Goal: Task Accomplishment & Management: Complete application form

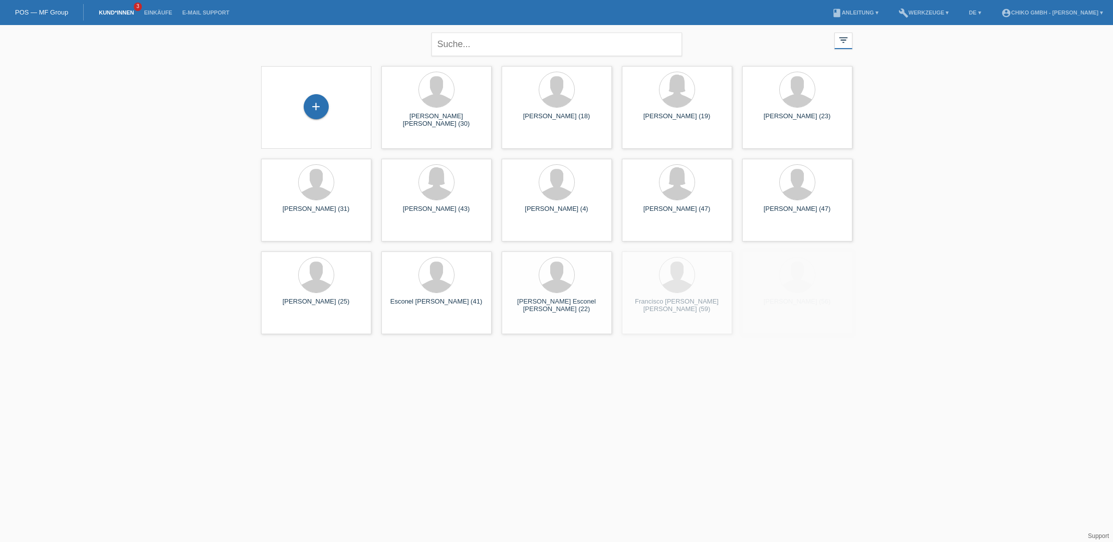
click at [329, 108] on div "+" at bounding box center [316, 107] width 94 height 27
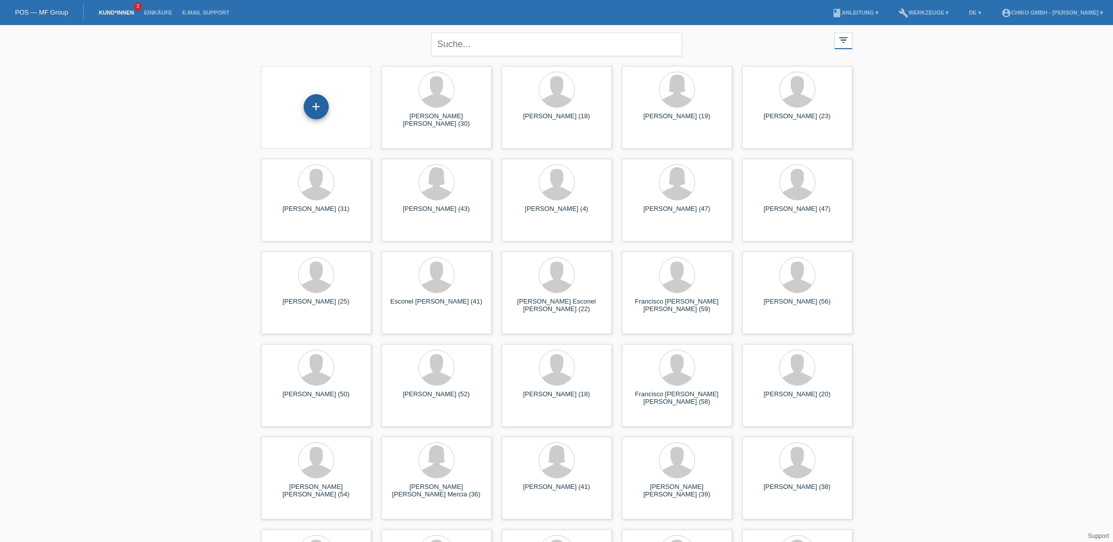
click at [319, 108] on div "+" at bounding box center [316, 106] width 25 height 25
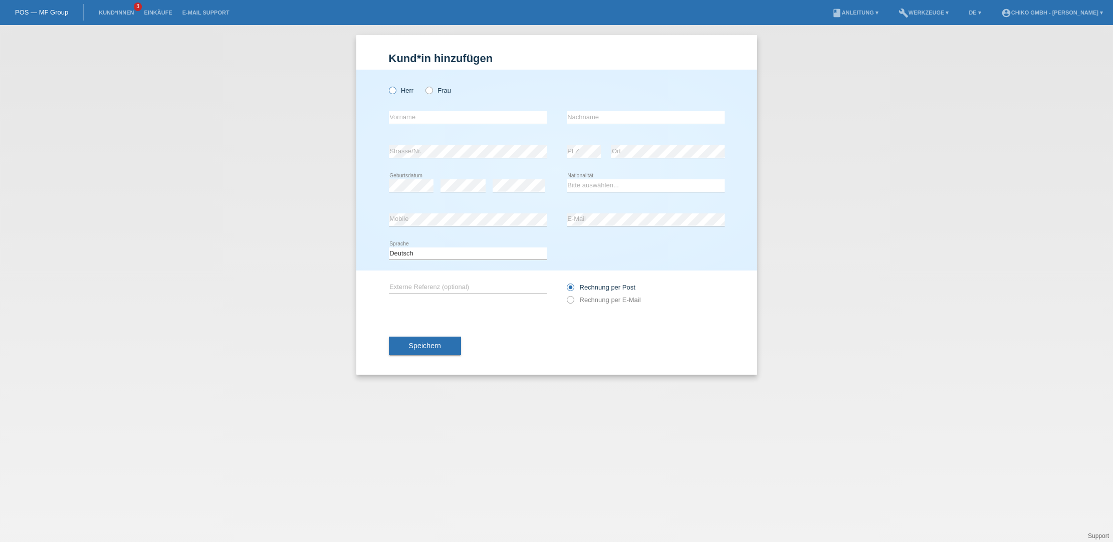
click at [387, 85] on icon at bounding box center [387, 85] width 0 height 0
click at [395, 91] on input "Herr" at bounding box center [392, 90] width 7 height 7
radio input "true"
type input "Alper"
type input "Sahin"
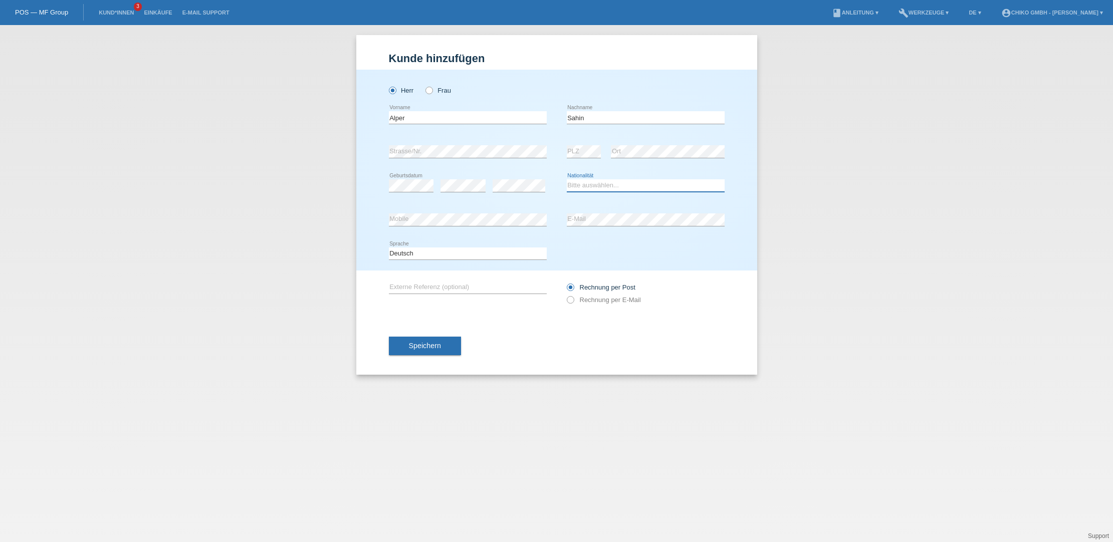
scroll to position [0, 1]
select select "CH"
click at [427, 348] on span "Speichern" at bounding box center [425, 346] width 32 height 8
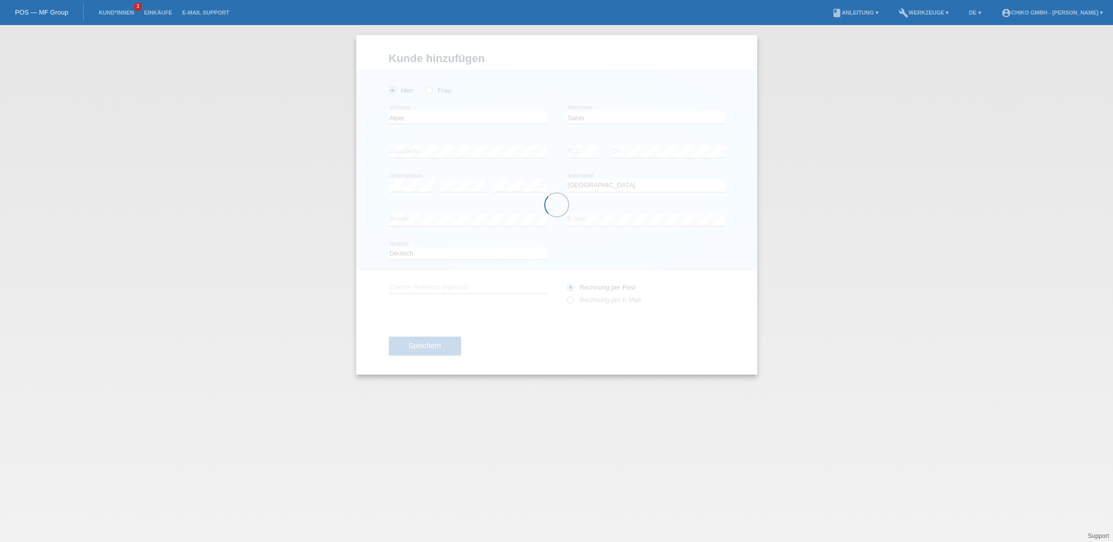
scroll to position [0, 0]
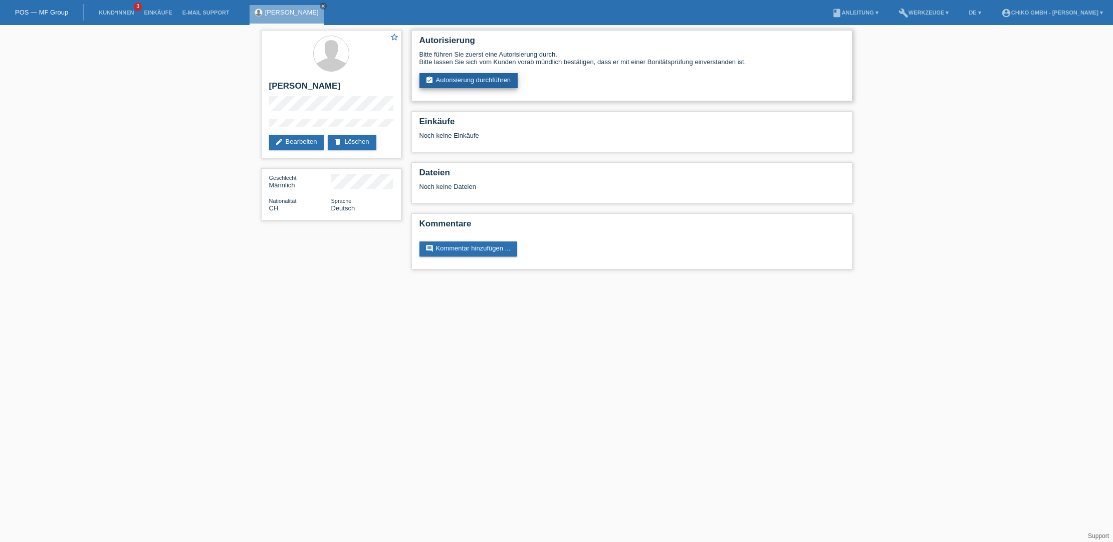
click at [480, 80] on link "assignment_turned_in Autorisierung durchführen" at bounding box center [468, 80] width 99 height 15
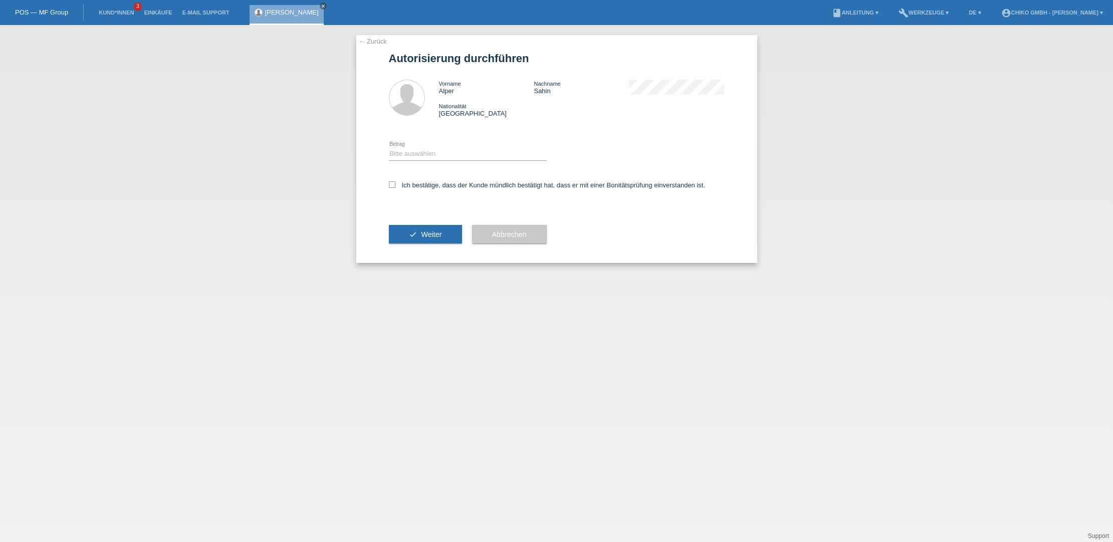
select select "2"
drag, startPoint x: 389, startPoint y: 185, endPoint x: 397, endPoint y: 188, distance: 8.9
click at [389, 185] on icon at bounding box center [392, 184] width 7 height 7
click at [389, 185] on input "Ich bestätige, dass der Kunde mündlich bestätigt hat, dass er mit einer Bonität…" at bounding box center [392, 184] width 7 height 7
checkbox input "true"
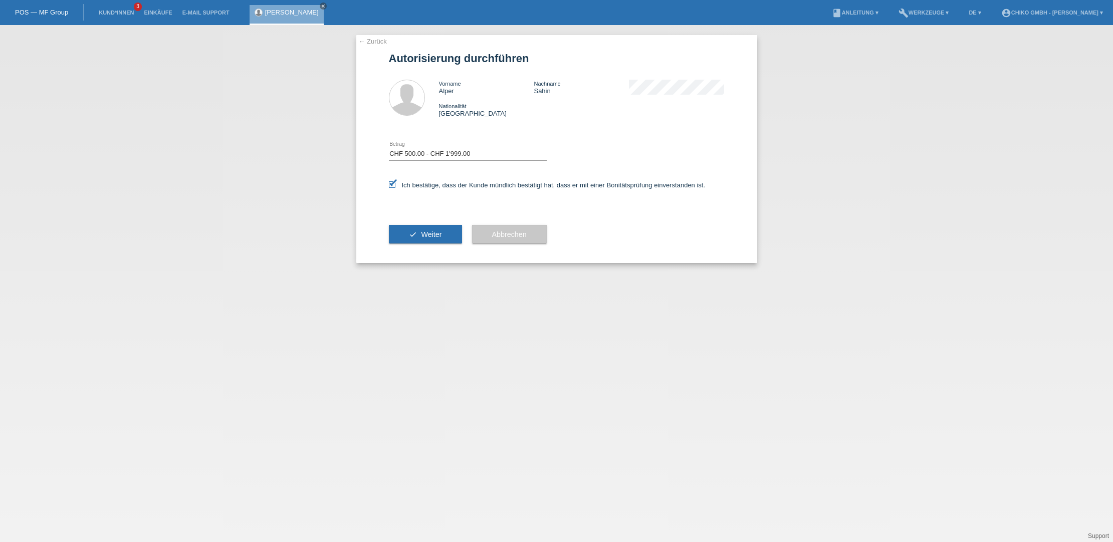
click at [427, 230] on button "check Weiter" at bounding box center [425, 234] width 73 height 19
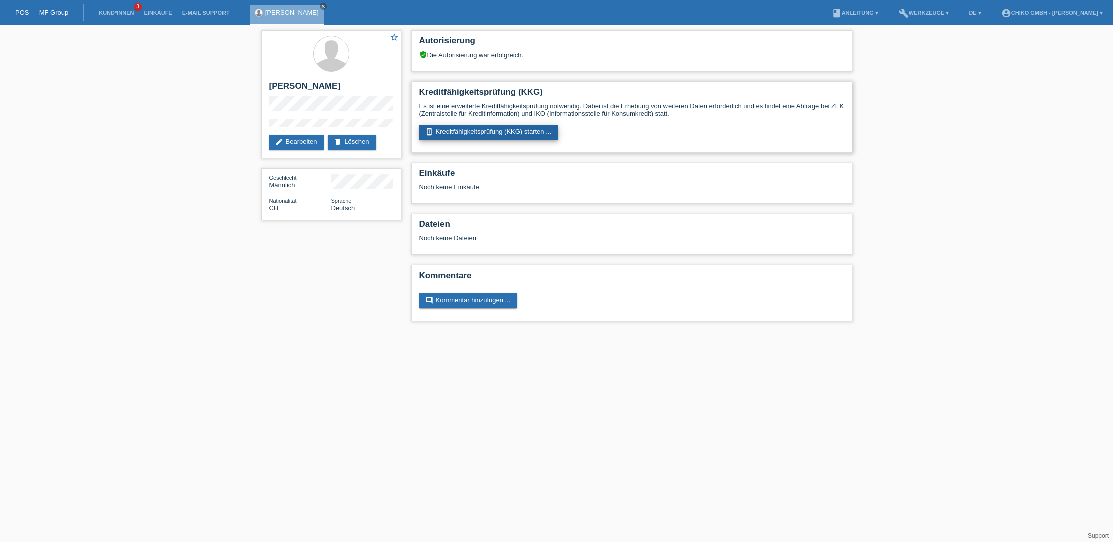
click at [496, 131] on link "perm_device_information Kreditfähigkeitsprüfung (KKG) starten ..." at bounding box center [488, 132] width 139 height 15
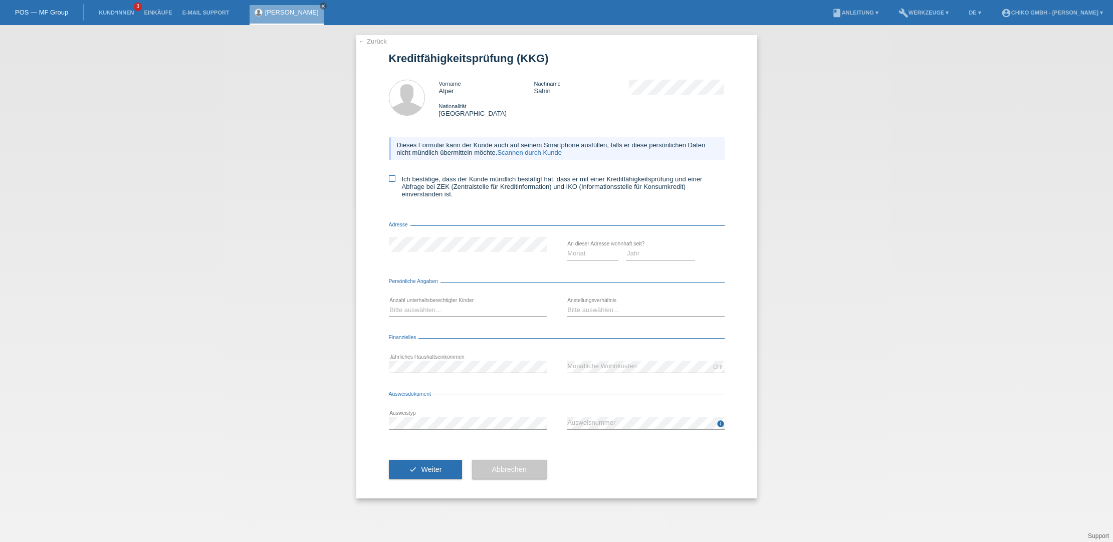
click at [391, 181] on icon at bounding box center [392, 178] width 7 height 7
click at [391, 181] on input "Ich bestätige, dass der Kunde mündlich bestätigt hat, dass er mit einer Kreditf…" at bounding box center [392, 178] width 7 height 7
checkbox input "true"
select select "04"
select select "2023"
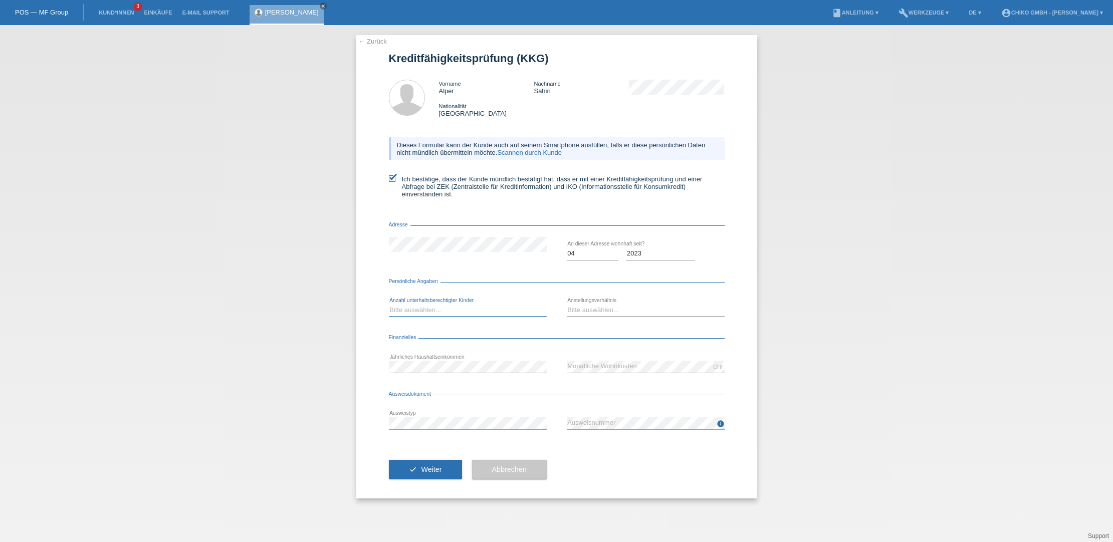
select select "0"
select select "STUDENT"
click at [430, 468] on span "Weiter" at bounding box center [431, 469] width 21 height 8
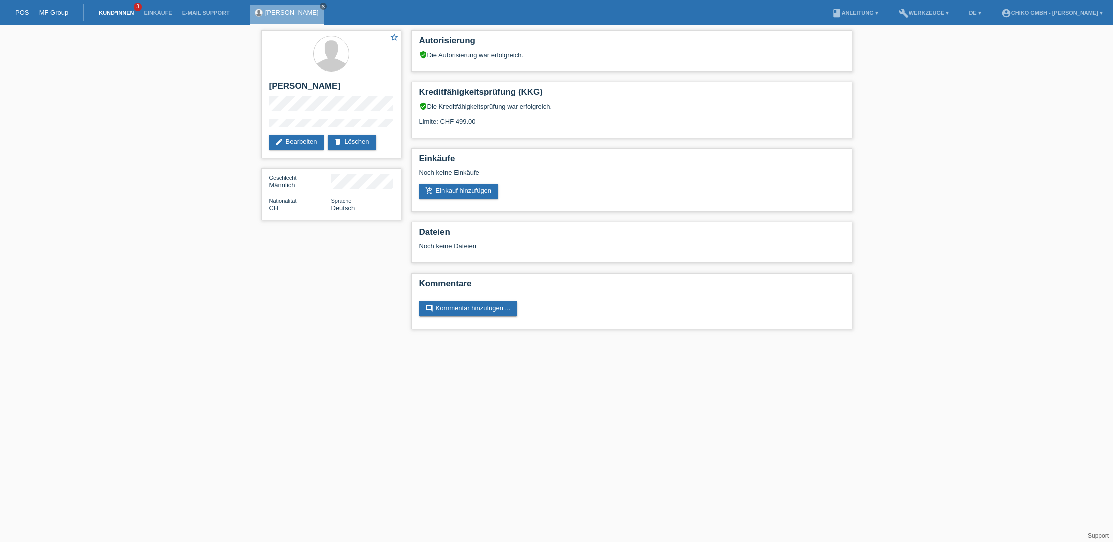
click at [116, 14] on link "Kund*innen" at bounding box center [116, 13] width 45 height 6
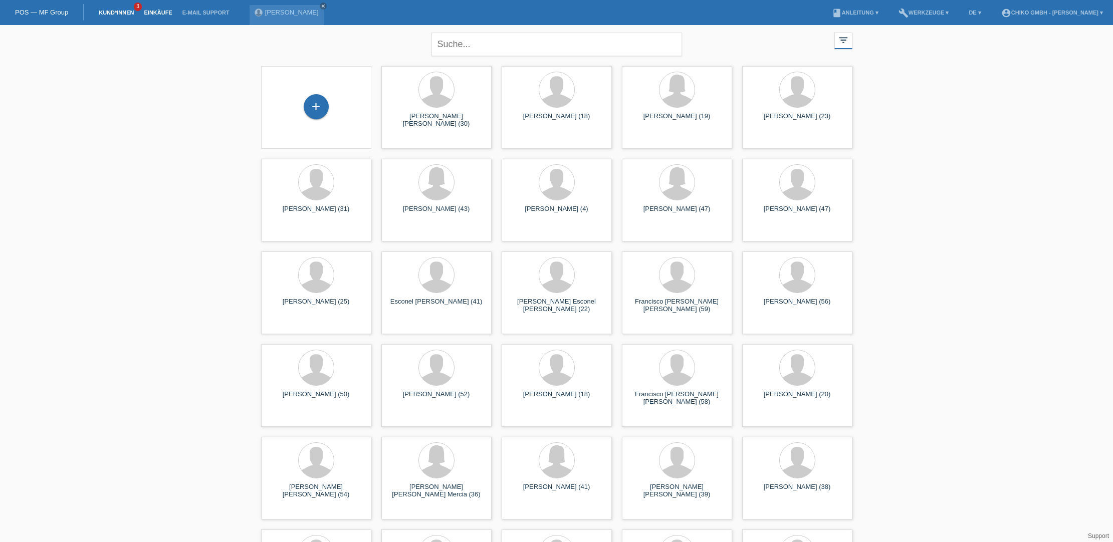
click at [156, 14] on link "Einkäufe" at bounding box center [158, 13] width 38 height 6
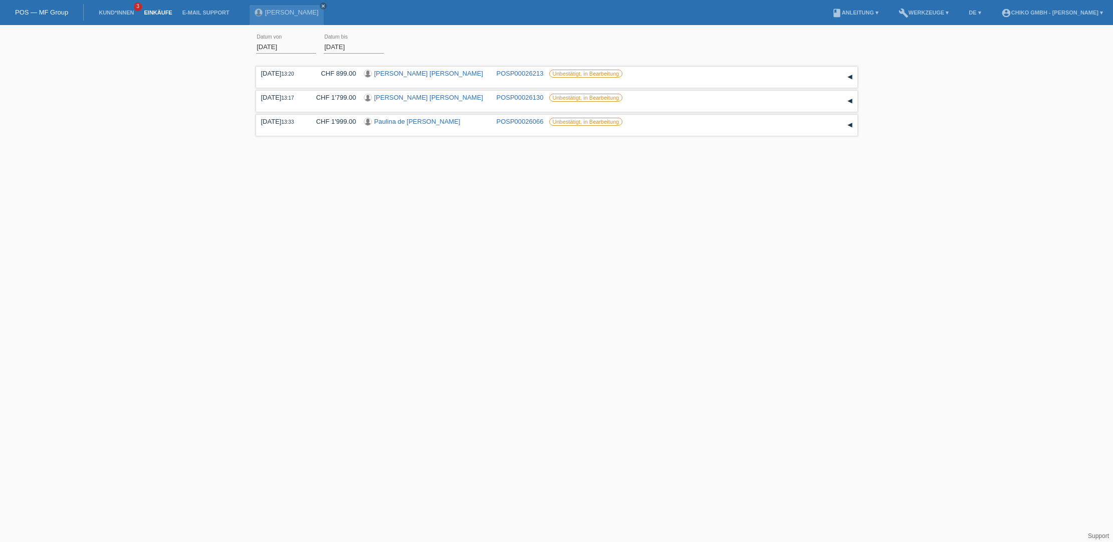
click at [268, 45] on input "01.08.2025" at bounding box center [286, 47] width 60 height 13
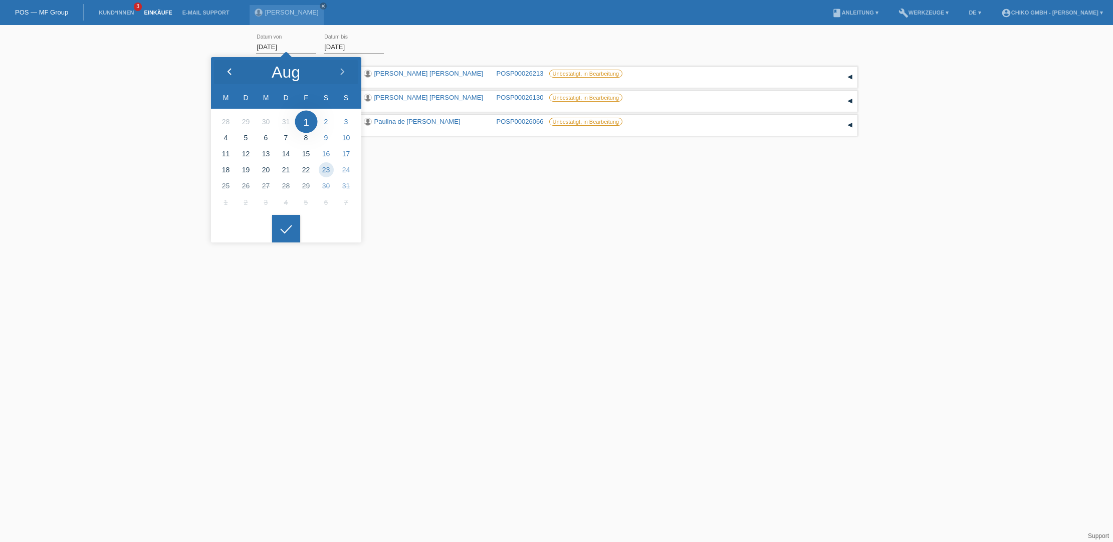
click at [229, 72] on icon at bounding box center [229, 72] width 8 height 8
click at [230, 72] on icon at bounding box center [229, 72] width 8 height 8
type input "01.04.2025"
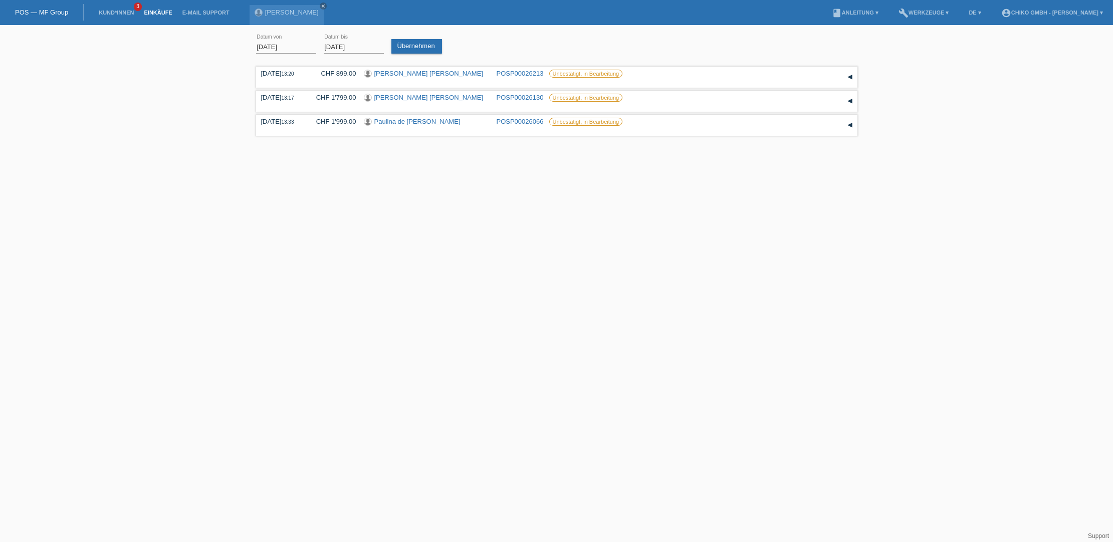
click at [284, 230] on div at bounding box center [286, 221] width 28 height 28
click at [413, 45] on link "Übernehmen" at bounding box center [416, 46] width 51 height 15
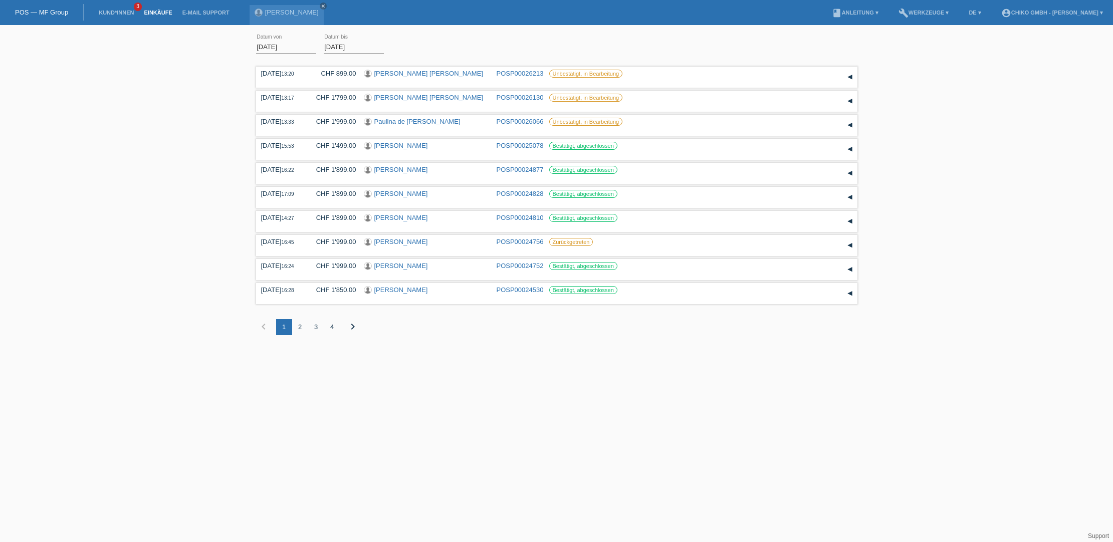
click at [304, 328] on div "2" at bounding box center [300, 327] width 16 height 16
click at [319, 328] on div "3" at bounding box center [316, 327] width 16 height 16
click at [330, 332] on div "4" at bounding box center [332, 327] width 16 height 16
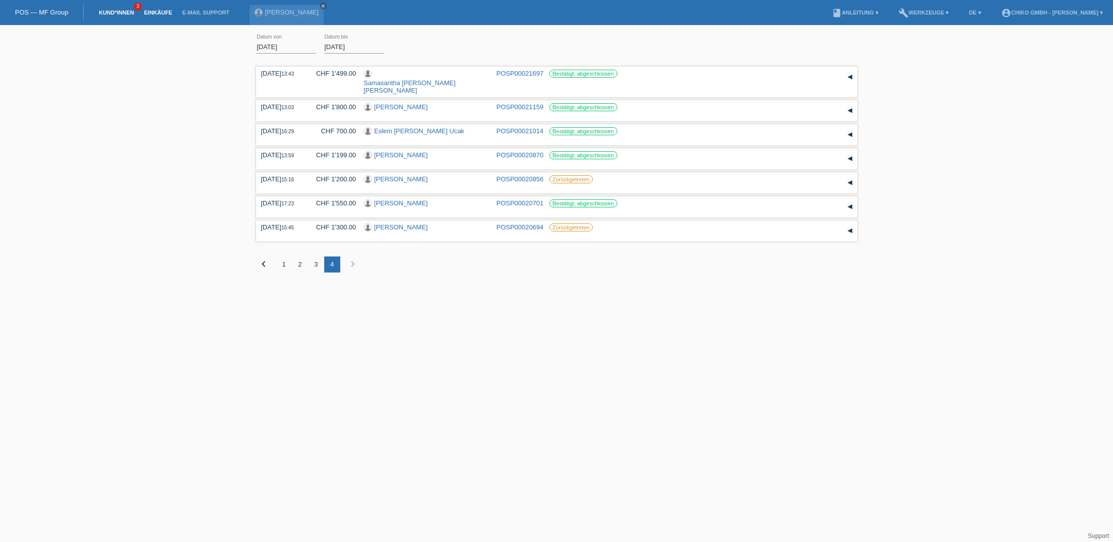
click at [107, 12] on link "Kund*innen" at bounding box center [116, 13] width 45 height 6
